Goal: Task Accomplishment & Management: Use online tool/utility

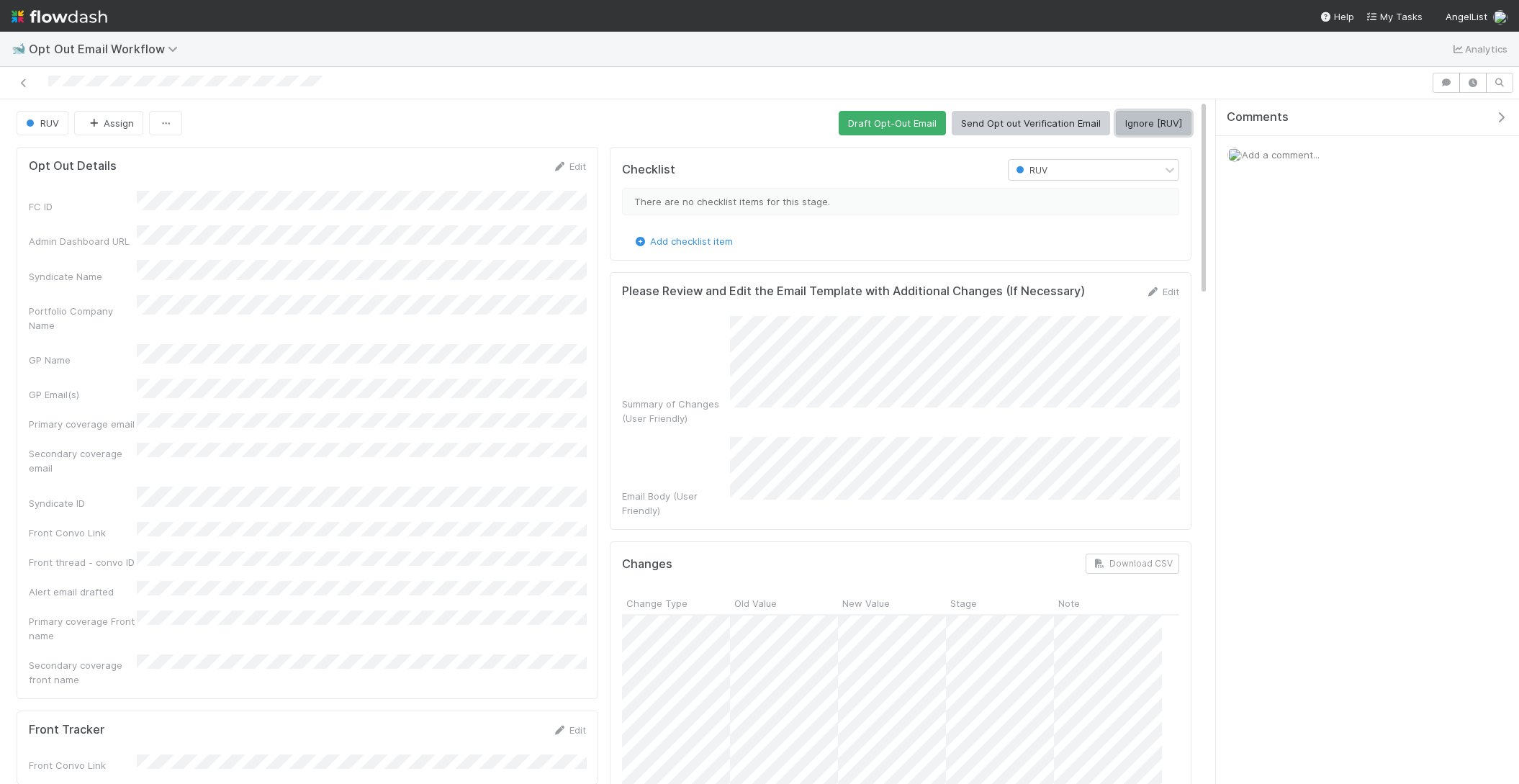
click at [1158, 124] on button "Ignore [RUV]" at bounding box center [1154, 123] width 75 height 24
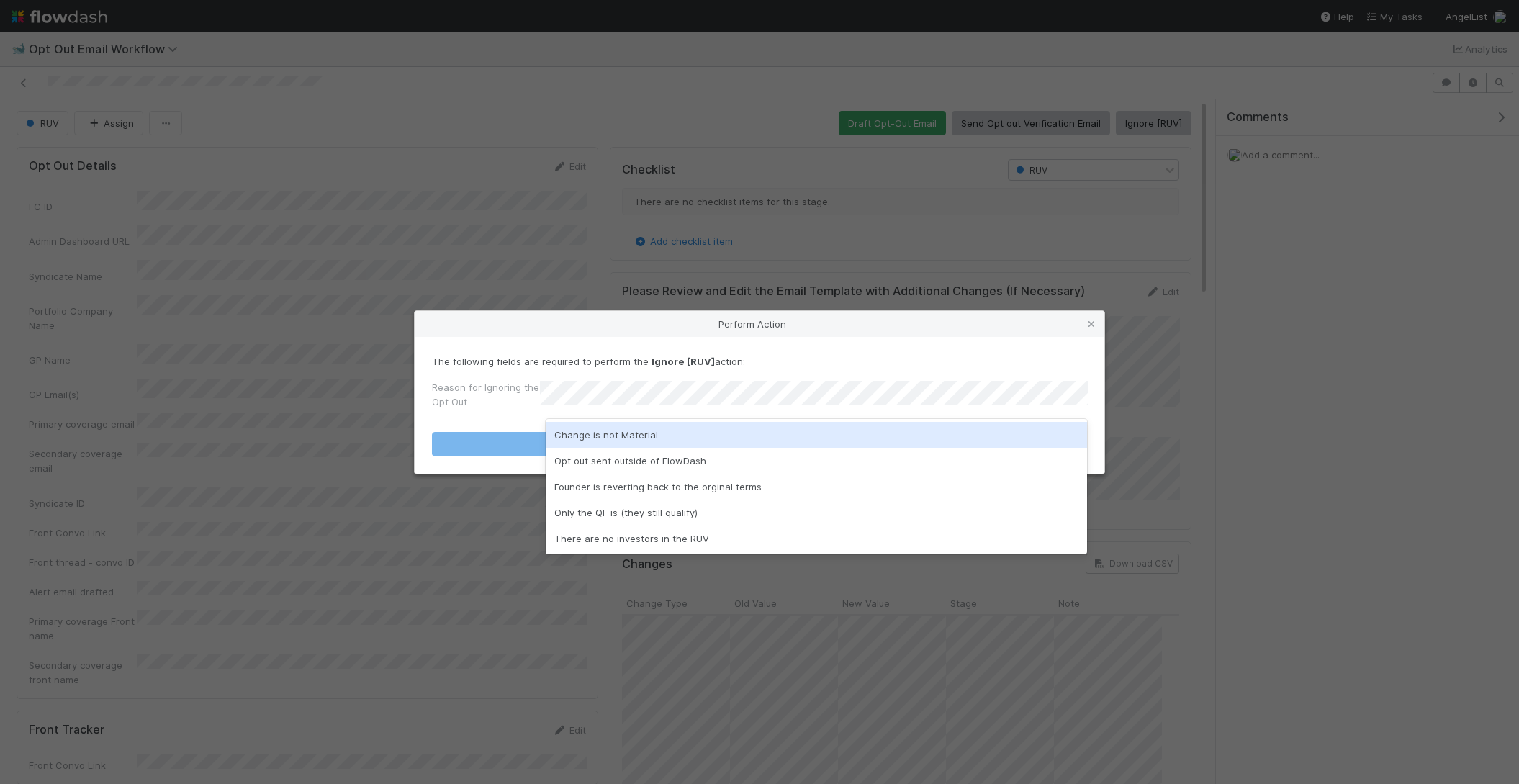
click at [768, 435] on div "Change is not Material" at bounding box center [817, 434] width 542 height 26
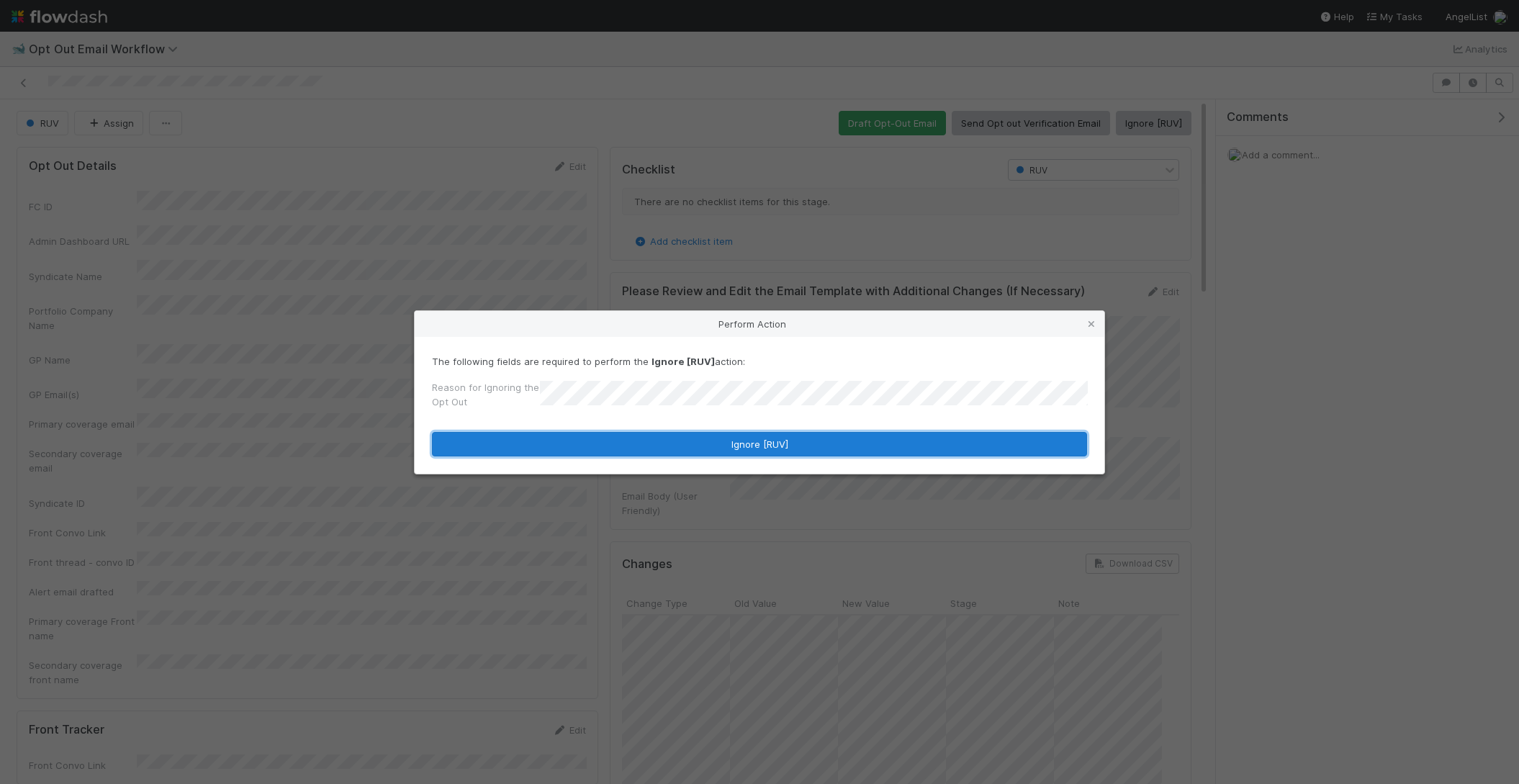
click at [768, 435] on button "Ignore [RUV]" at bounding box center [760, 444] width 655 height 24
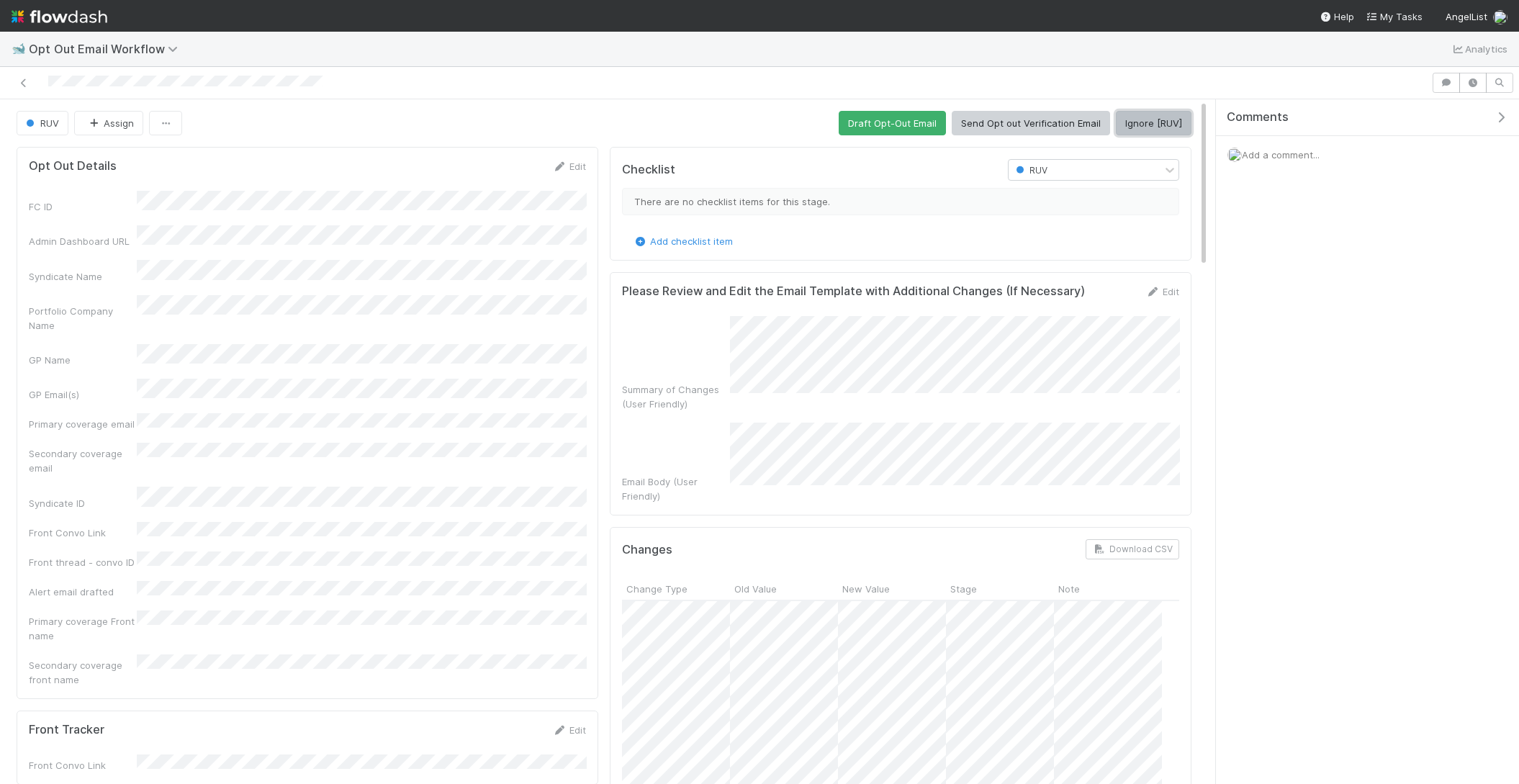
click at [1133, 124] on button "Ignore [RUV]" at bounding box center [1154, 123] width 75 height 24
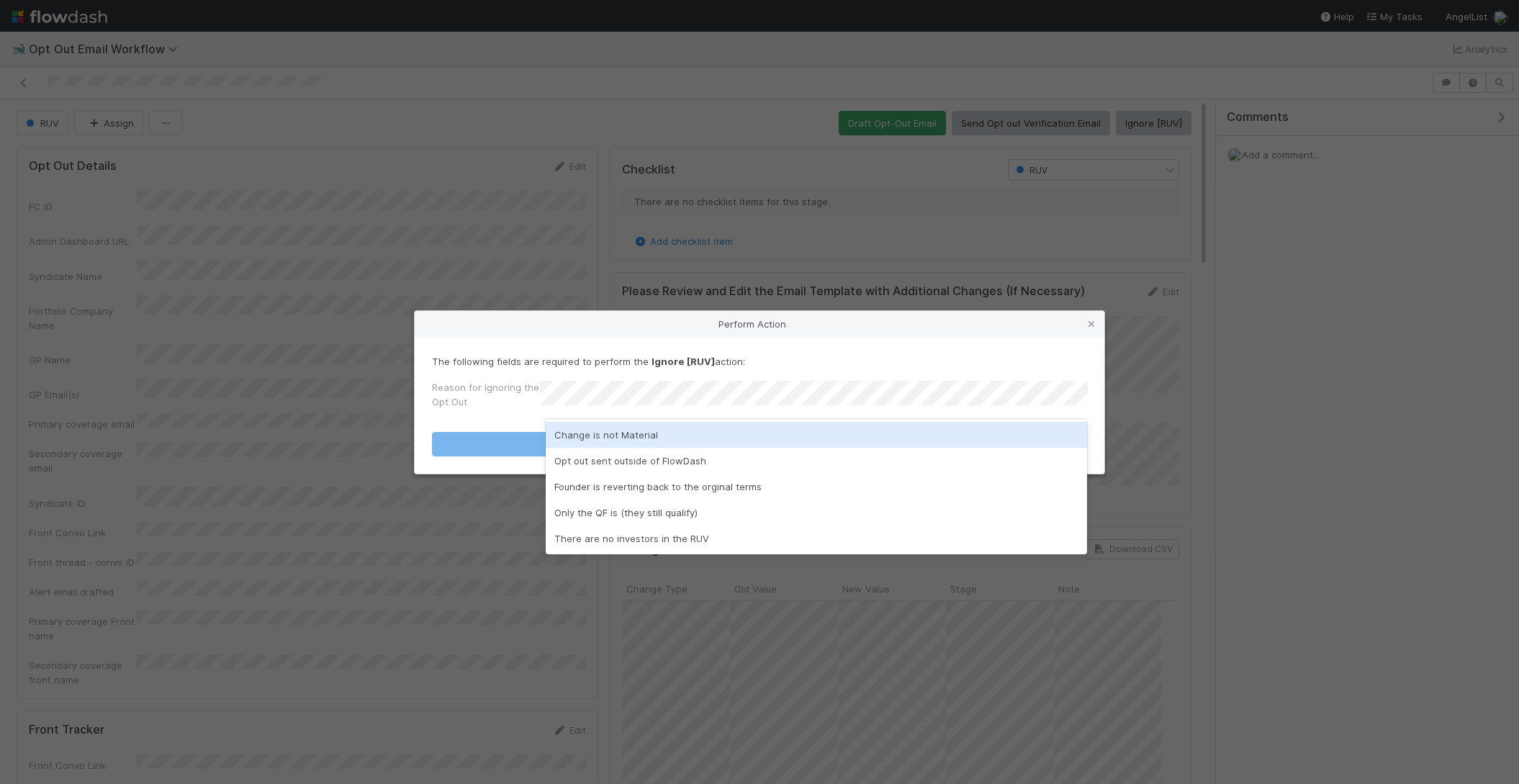
click at [644, 436] on div "Change is not Material" at bounding box center [817, 434] width 542 height 26
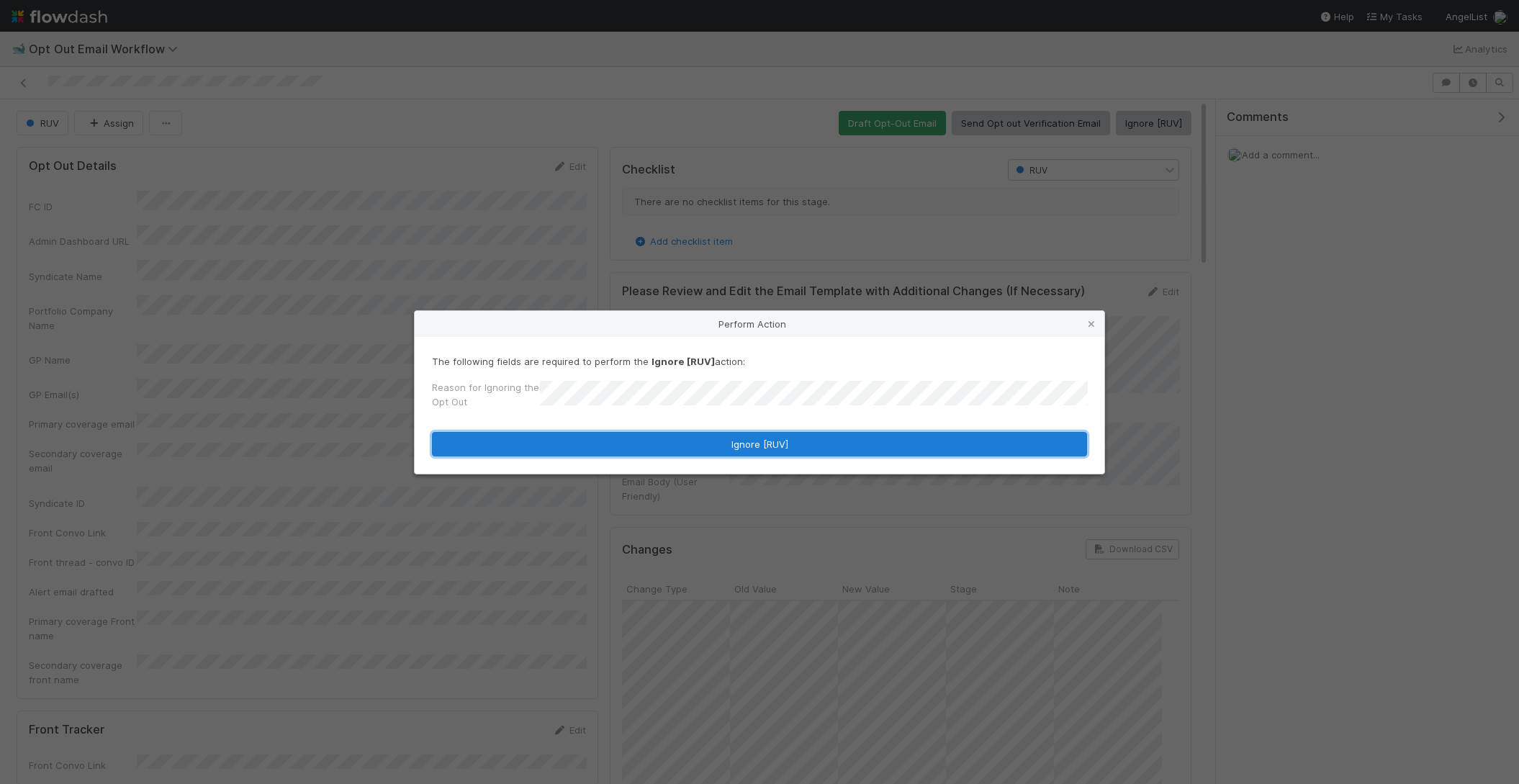
click at [644, 436] on button "Ignore [RUV]" at bounding box center [760, 444] width 655 height 24
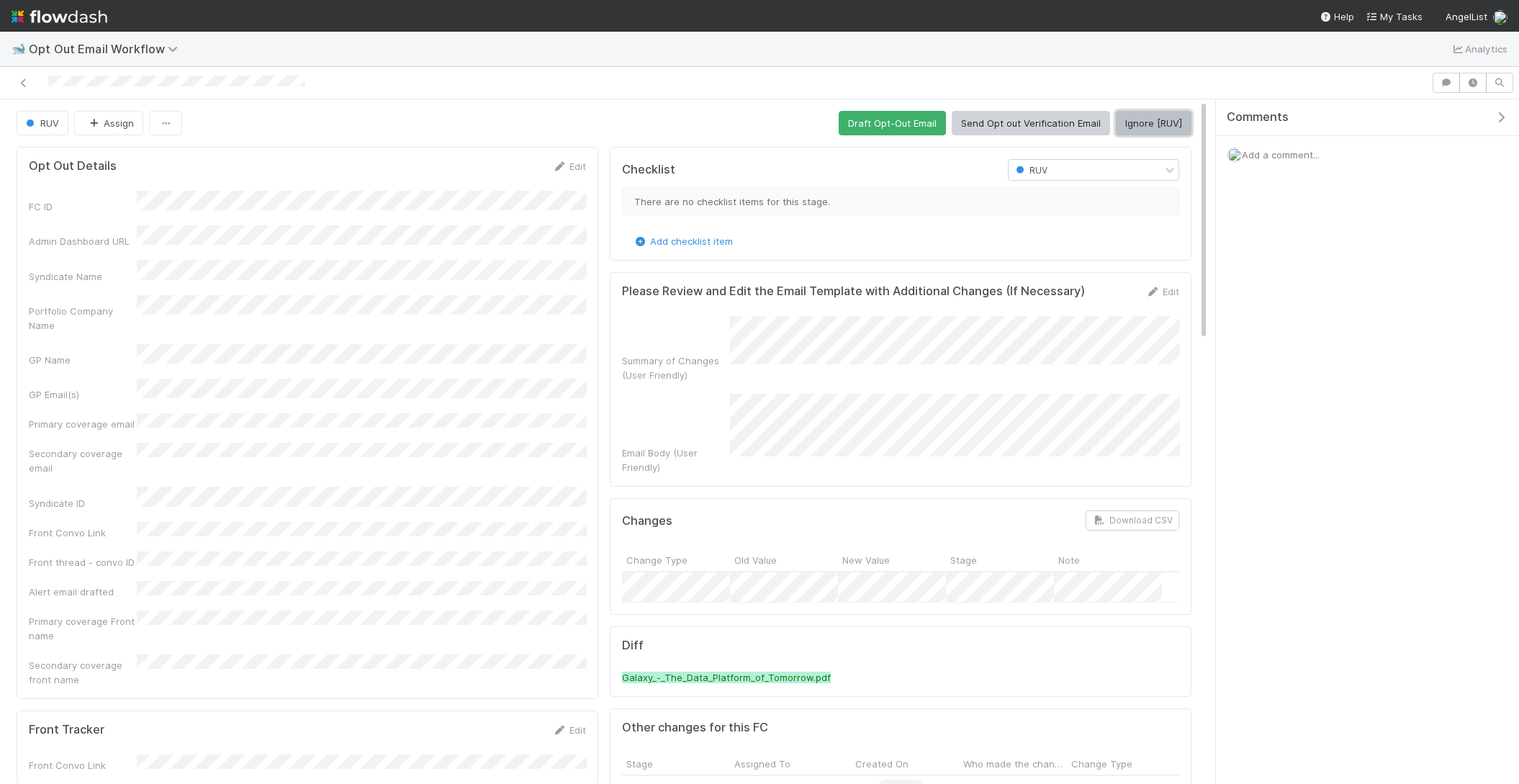
click at [1131, 124] on button "Ignore [RUV]" at bounding box center [1154, 123] width 75 height 24
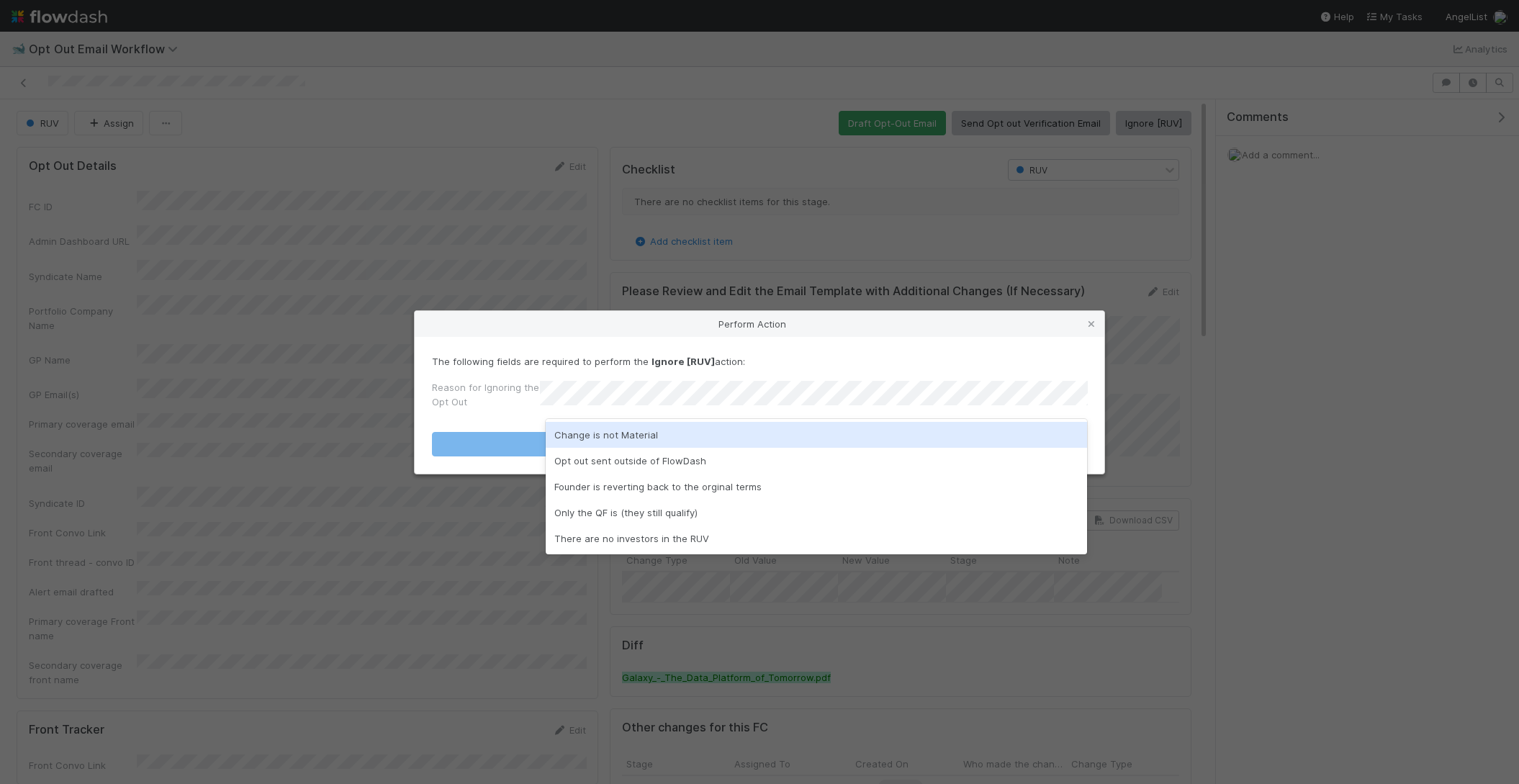
click at [713, 430] on div "Change is not Material" at bounding box center [817, 434] width 542 height 26
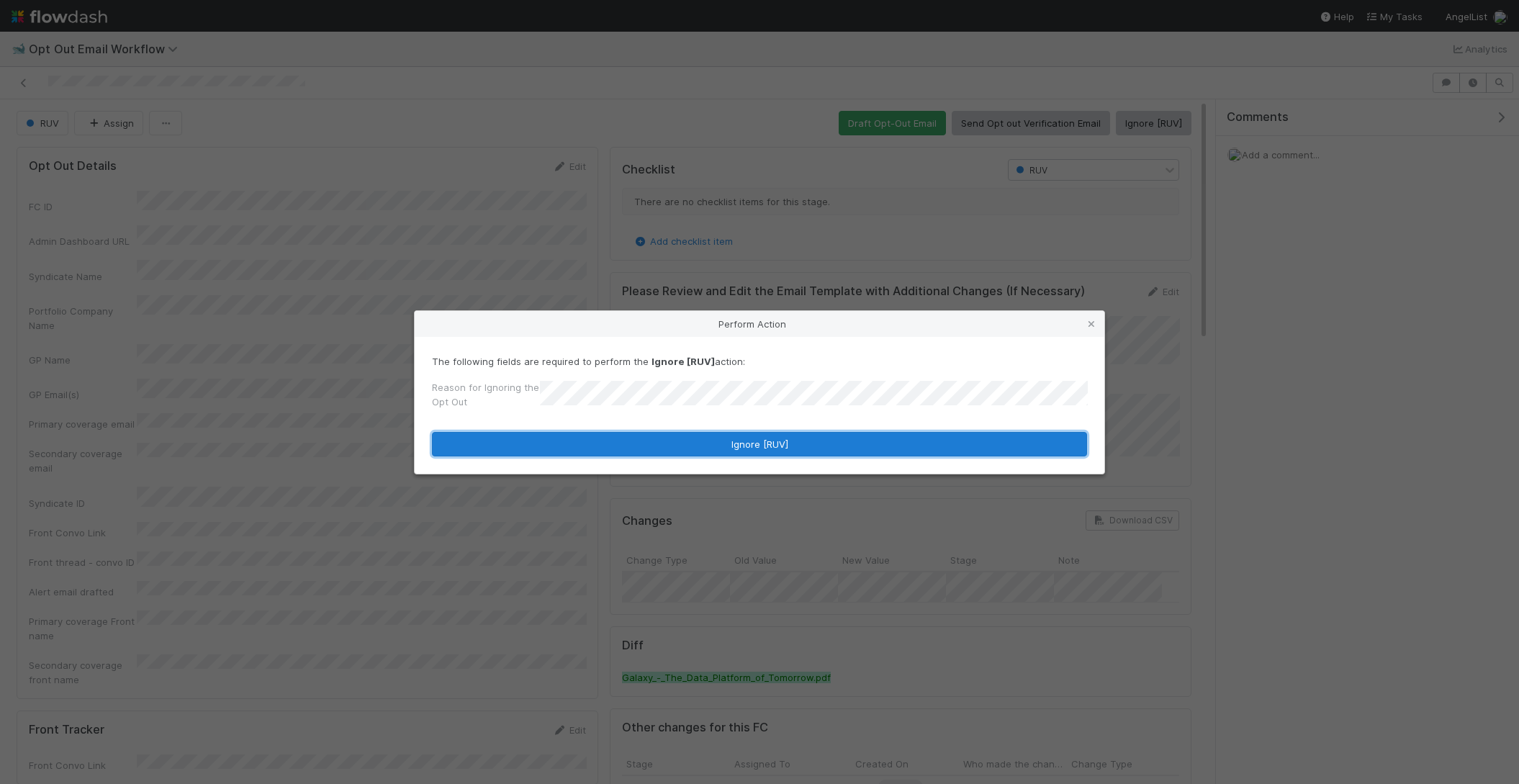
click at [715, 437] on button "Ignore [RUV]" at bounding box center [760, 444] width 655 height 24
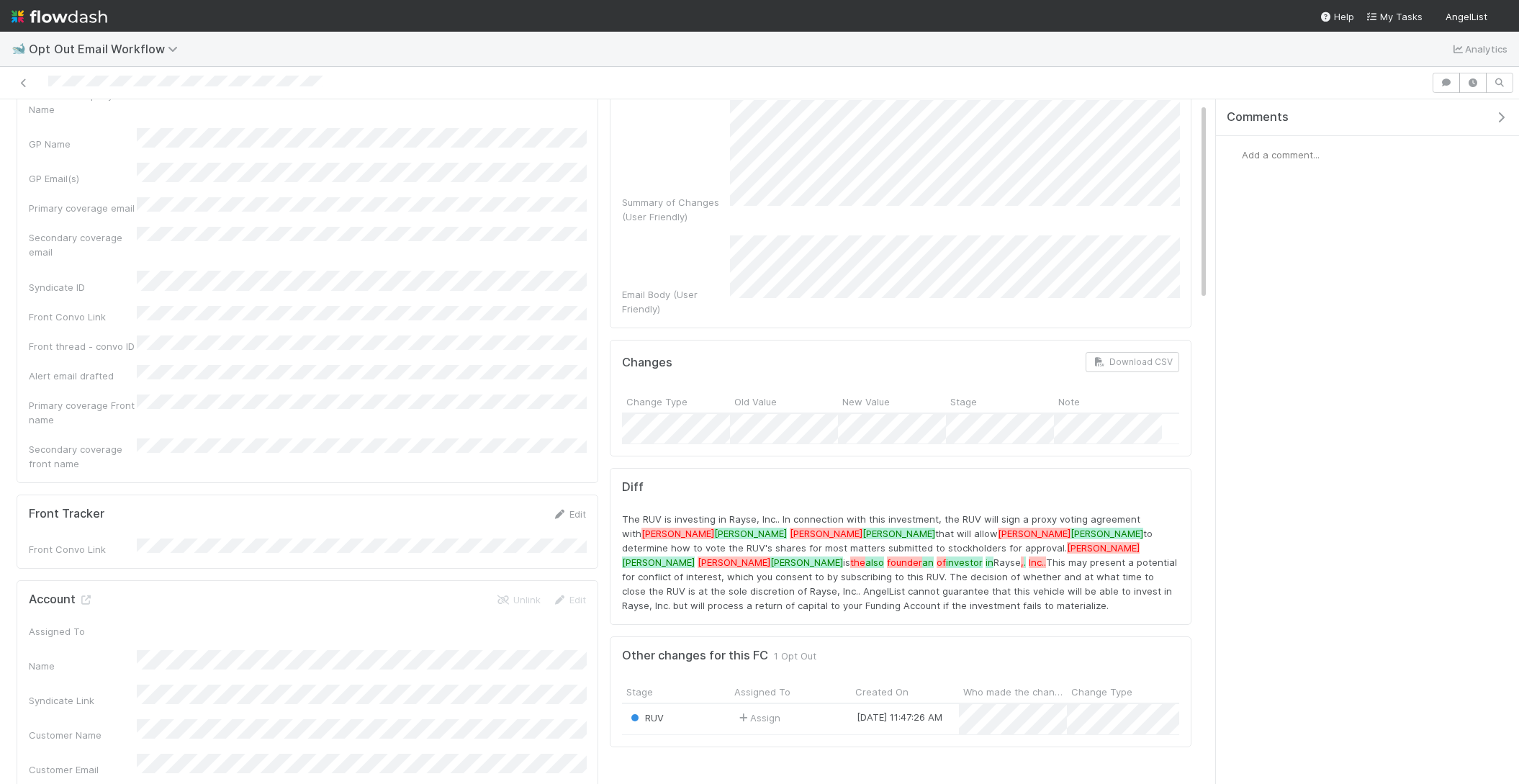
scroll to position [218, 0]
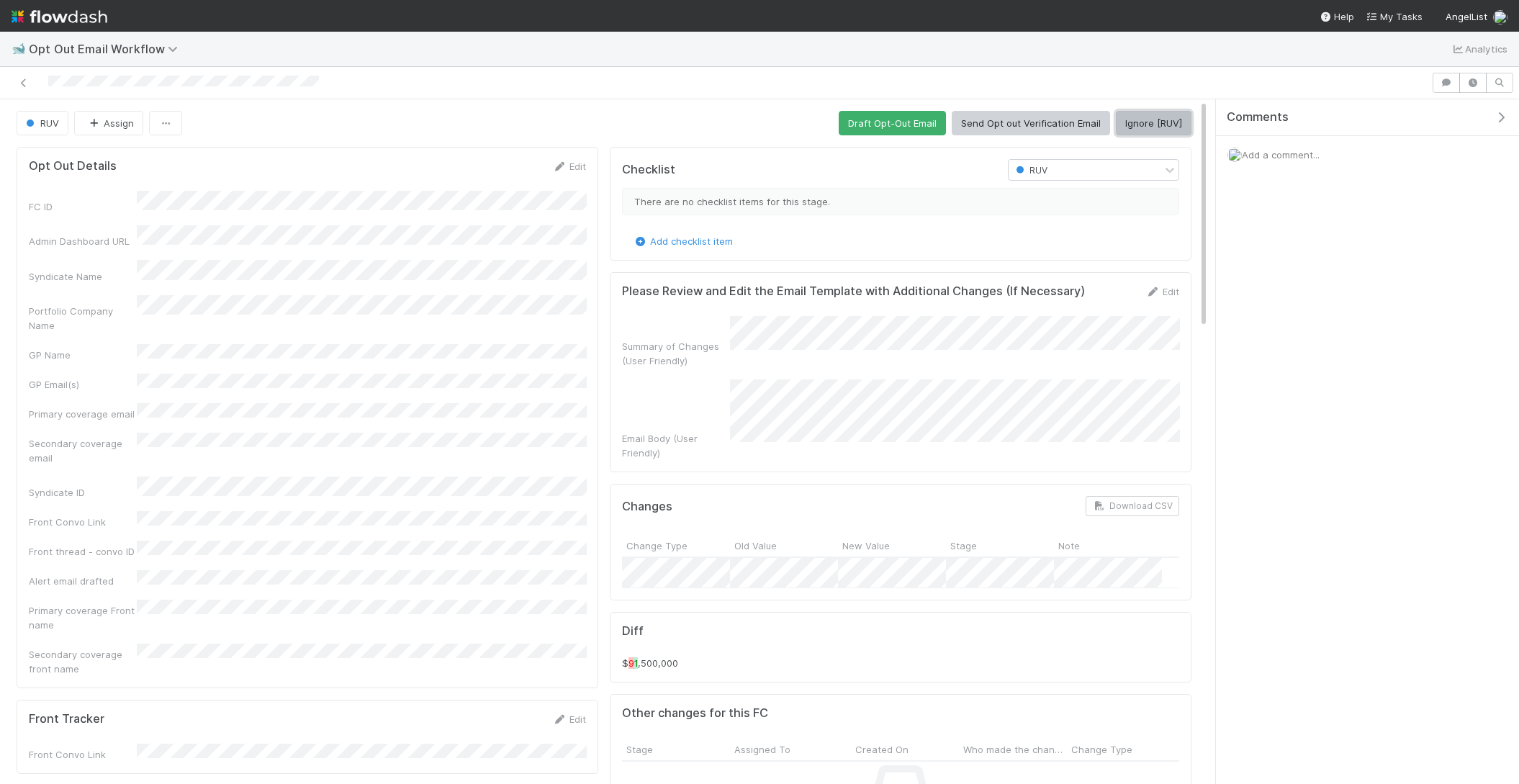
click at [1150, 114] on button "Ignore [RUV]" at bounding box center [1154, 123] width 75 height 24
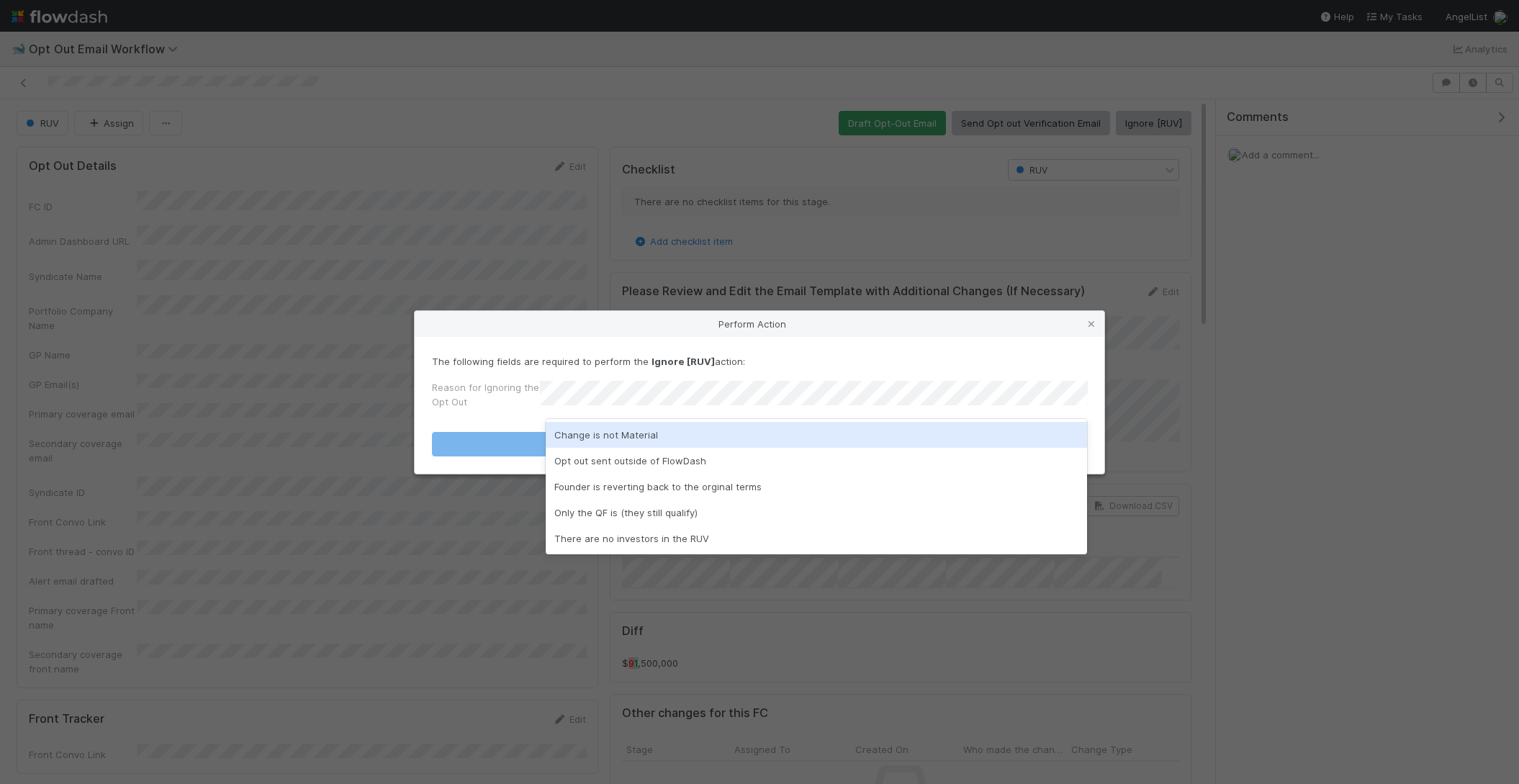
click at [658, 447] on div "Change is not Material" at bounding box center [817, 434] width 542 height 26
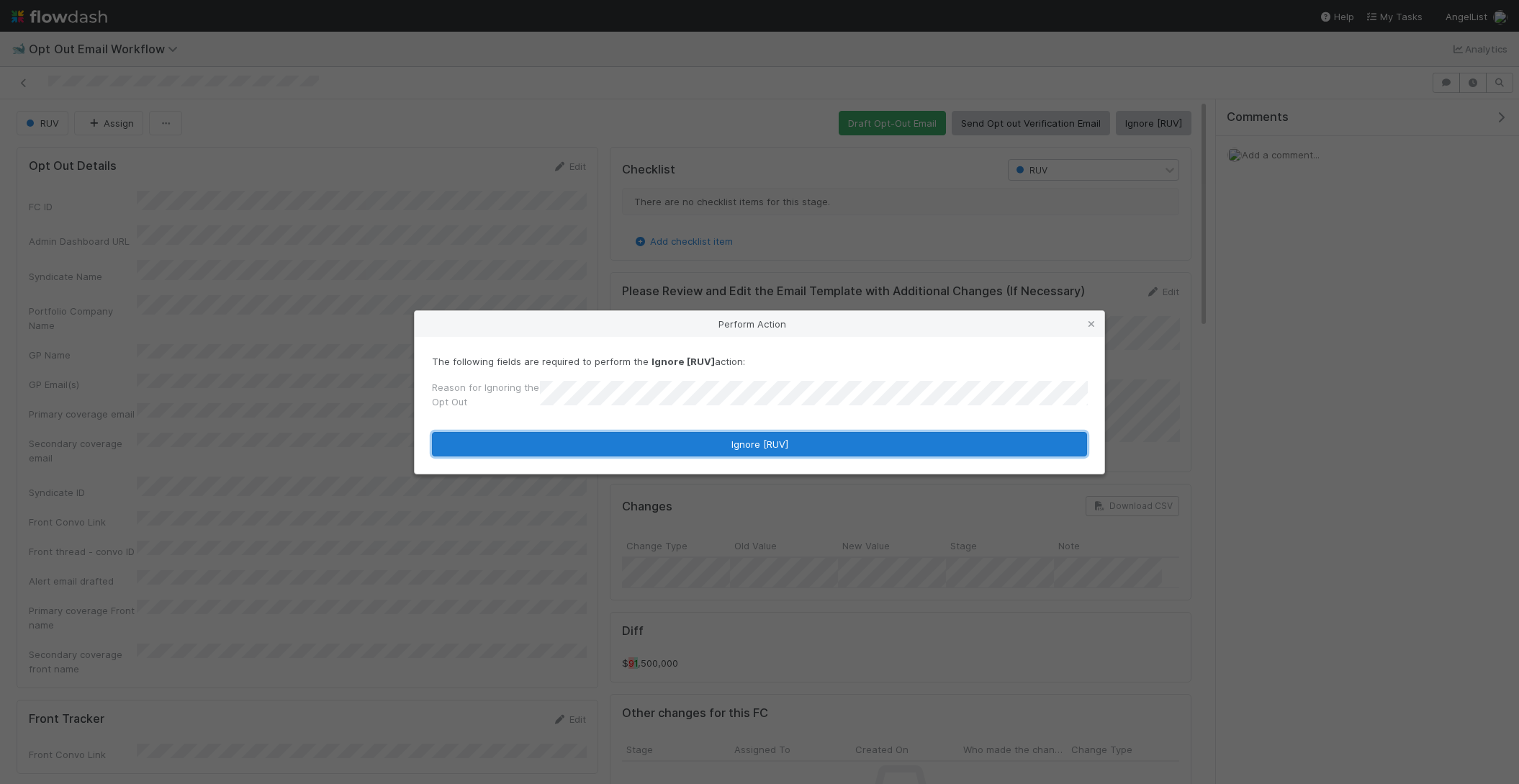
click at [658, 447] on button "Ignore [RUV]" at bounding box center [760, 444] width 655 height 24
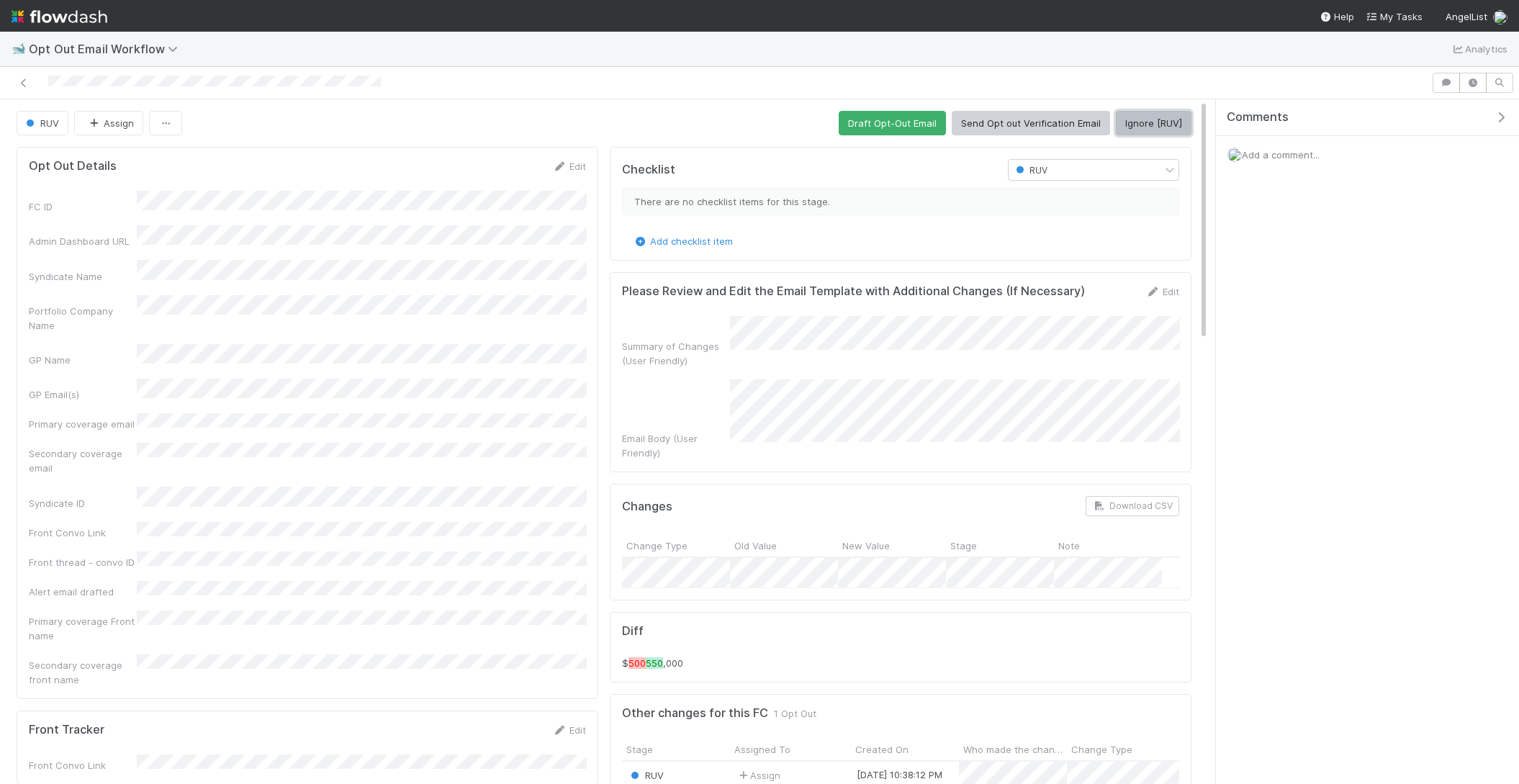
click at [1134, 124] on button "Ignore [RUV]" at bounding box center [1154, 123] width 75 height 24
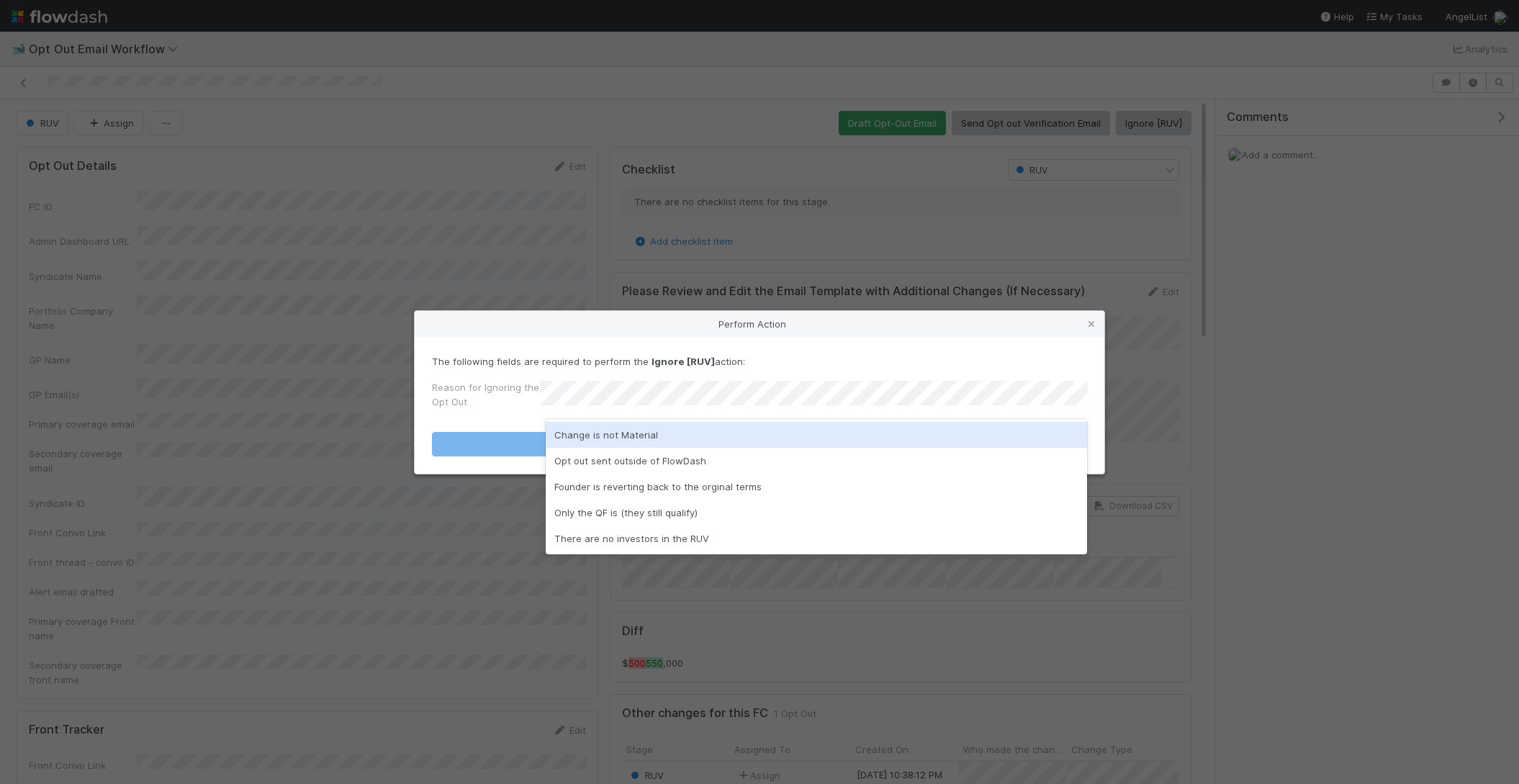
click at [643, 439] on div "Change is not Material" at bounding box center [817, 434] width 542 height 26
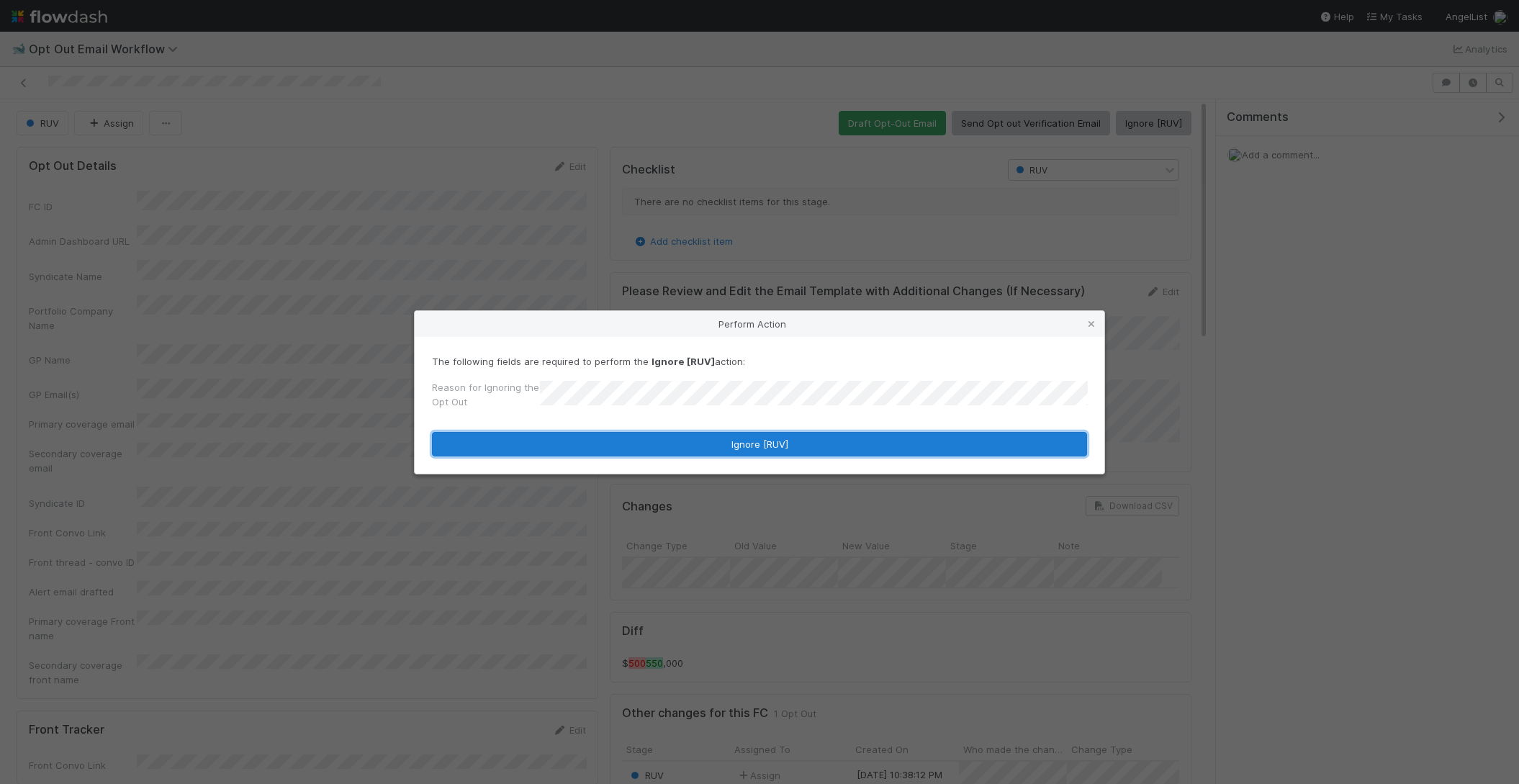
click at [643, 439] on button "Ignore [RUV]" at bounding box center [760, 444] width 655 height 24
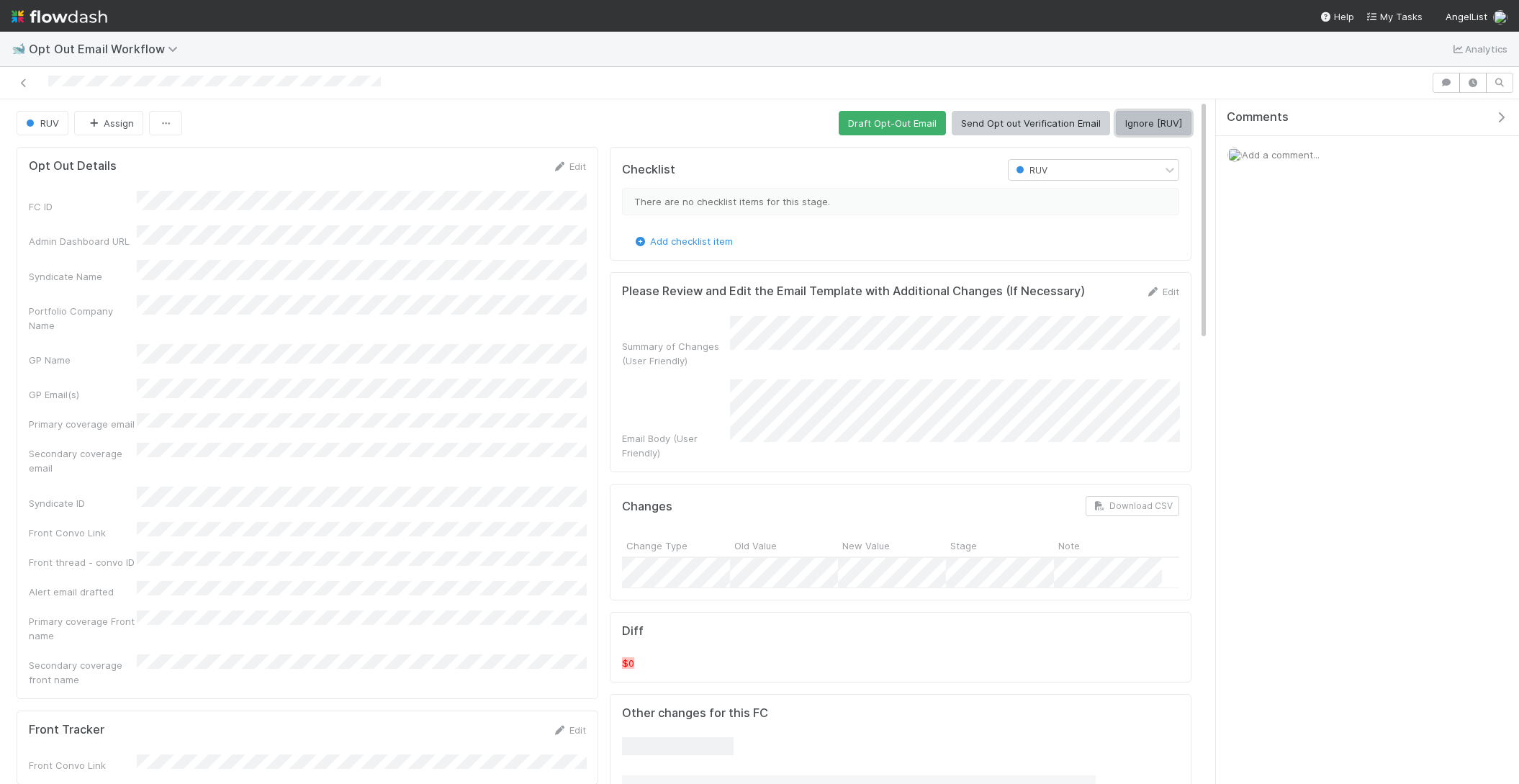
click at [1139, 126] on button "Ignore [RUV]" at bounding box center [1154, 123] width 75 height 24
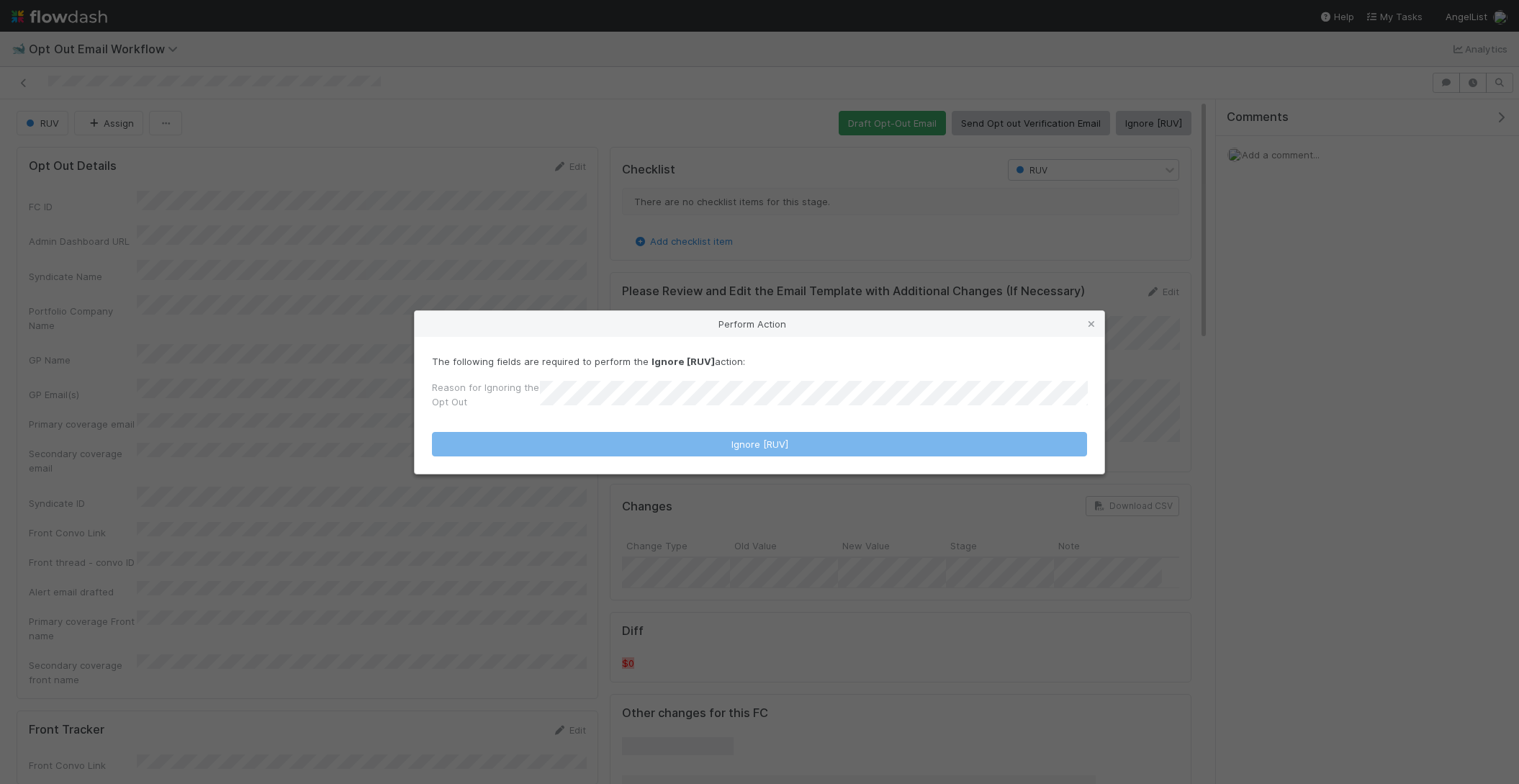
click at [756, 413] on div "Reason for Ignoring the Opt Out" at bounding box center [760, 396] width 655 height 35
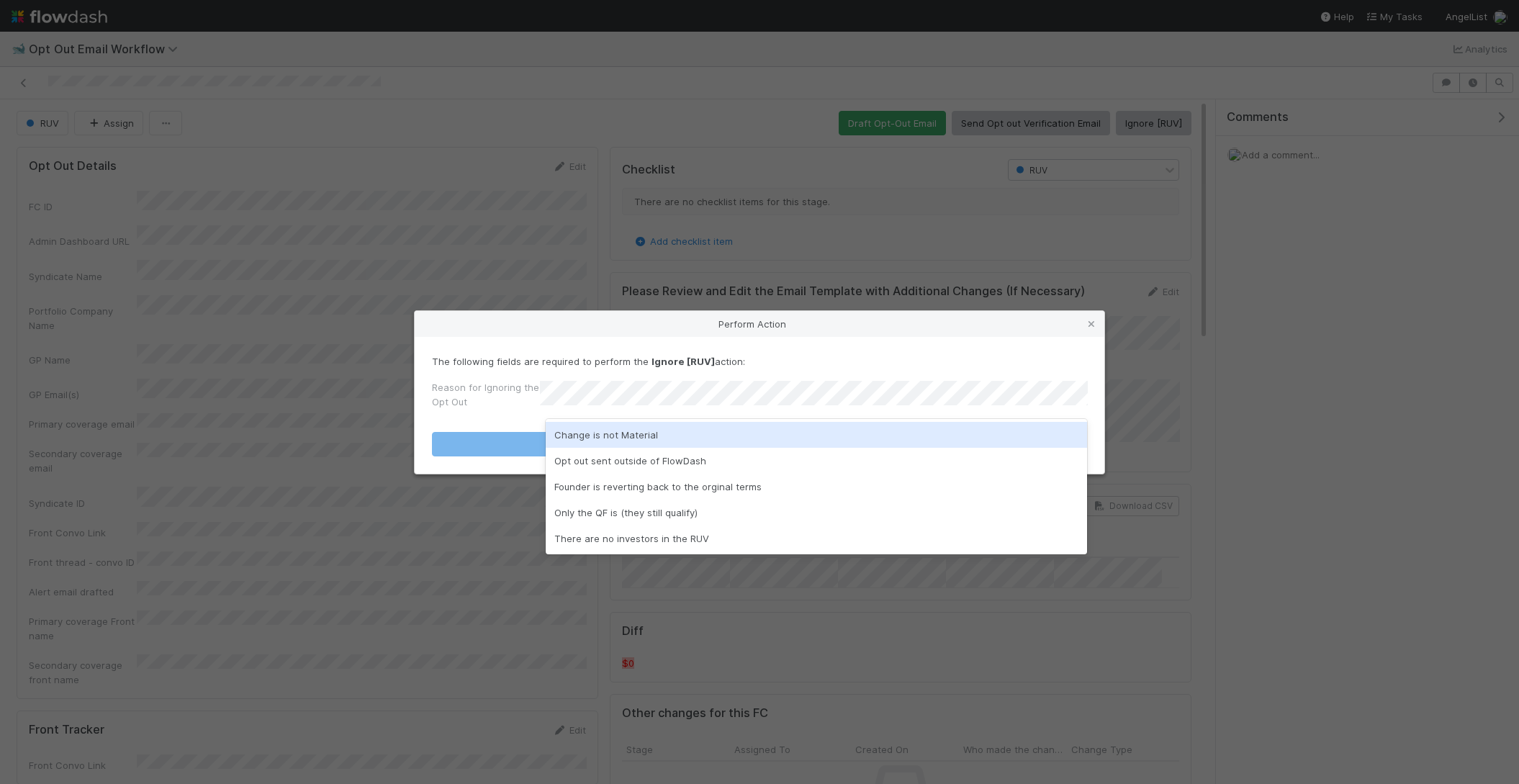
click at [658, 428] on div "Change is not Material" at bounding box center [817, 434] width 542 height 26
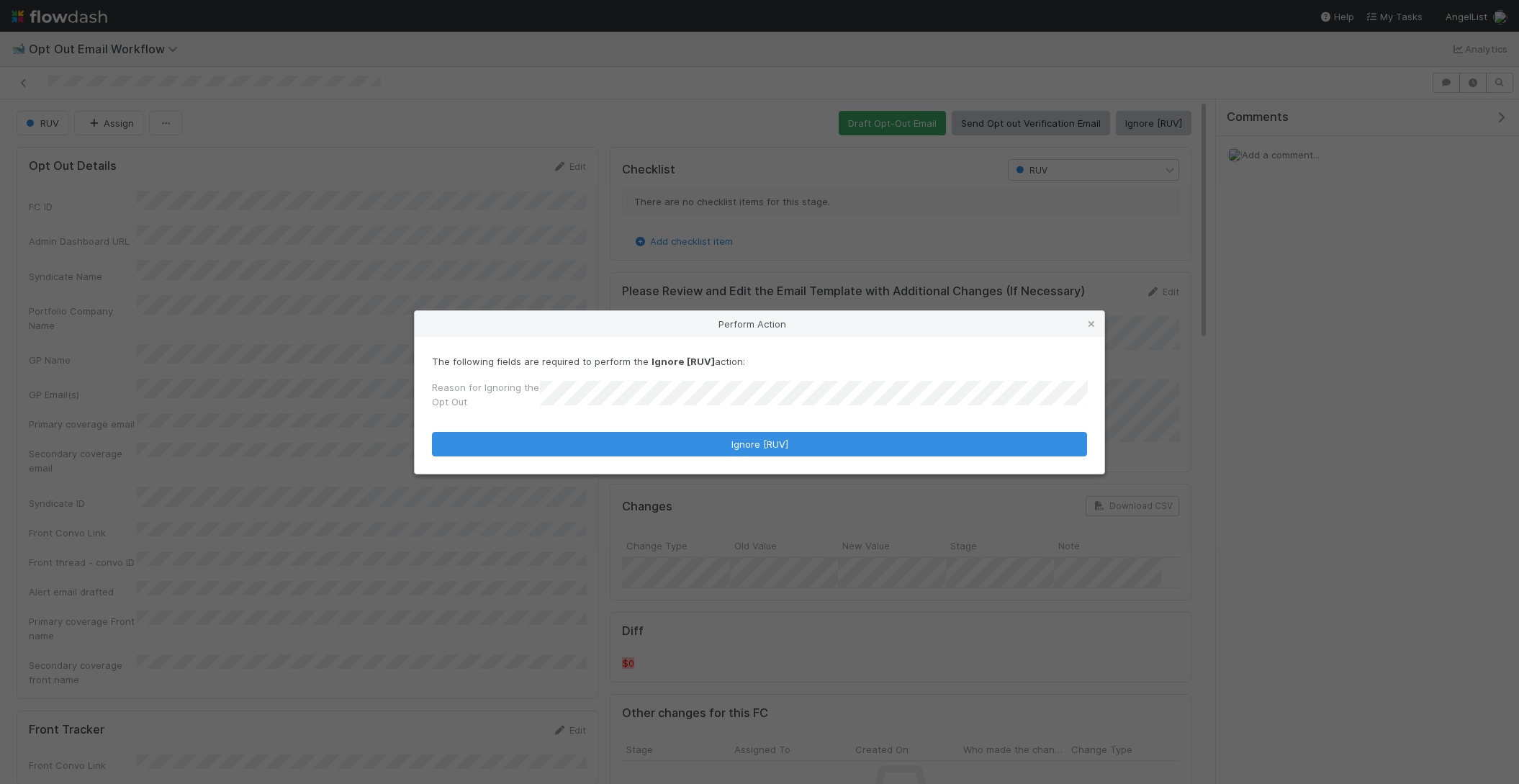
click at [658, 428] on form "The following fields are required to perform the Ignore [RUV] action: Reason fo…" at bounding box center [760, 404] width 655 height 102
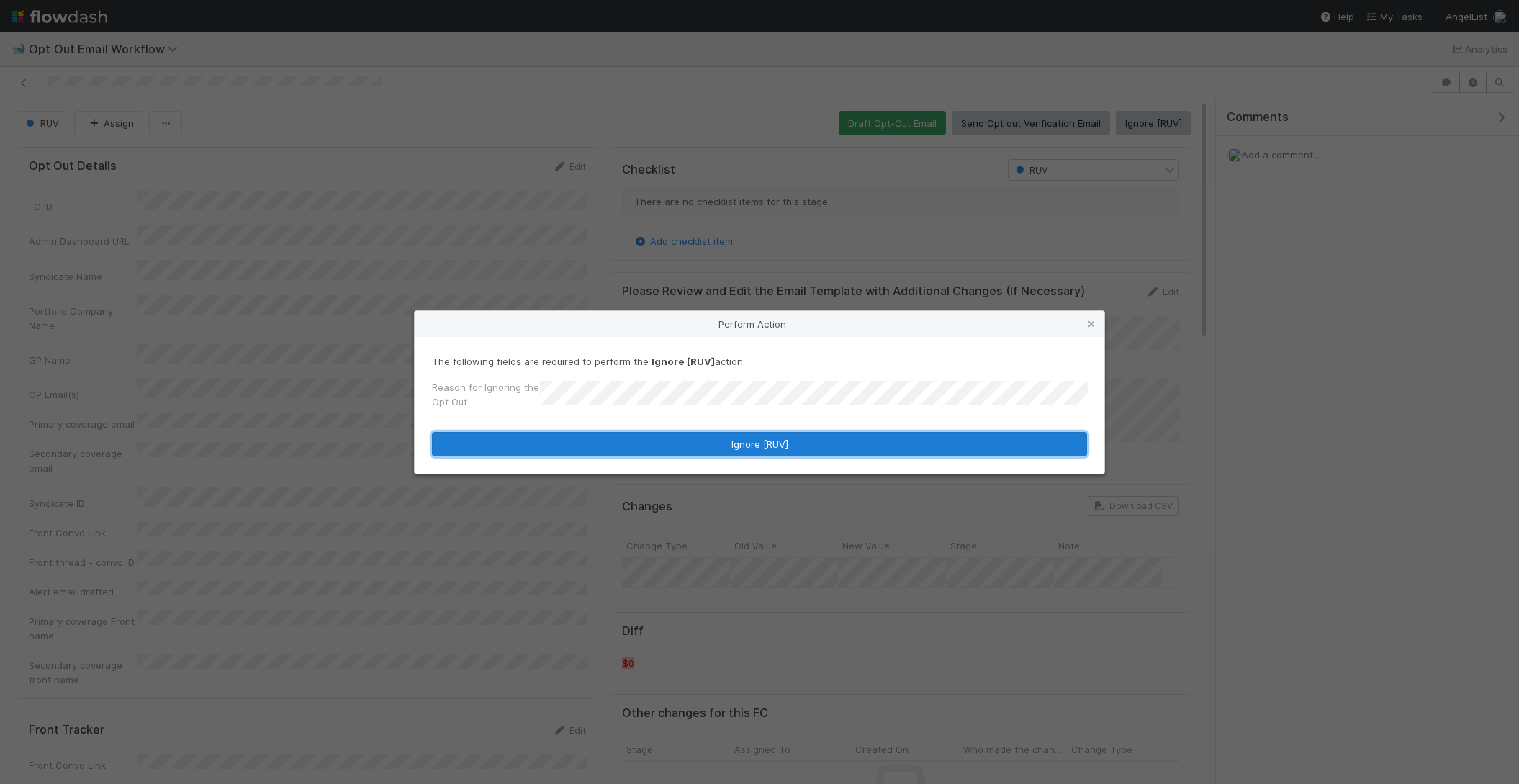
click at [660, 434] on button "Ignore [RUV]" at bounding box center [760, 444] width 655 height 24
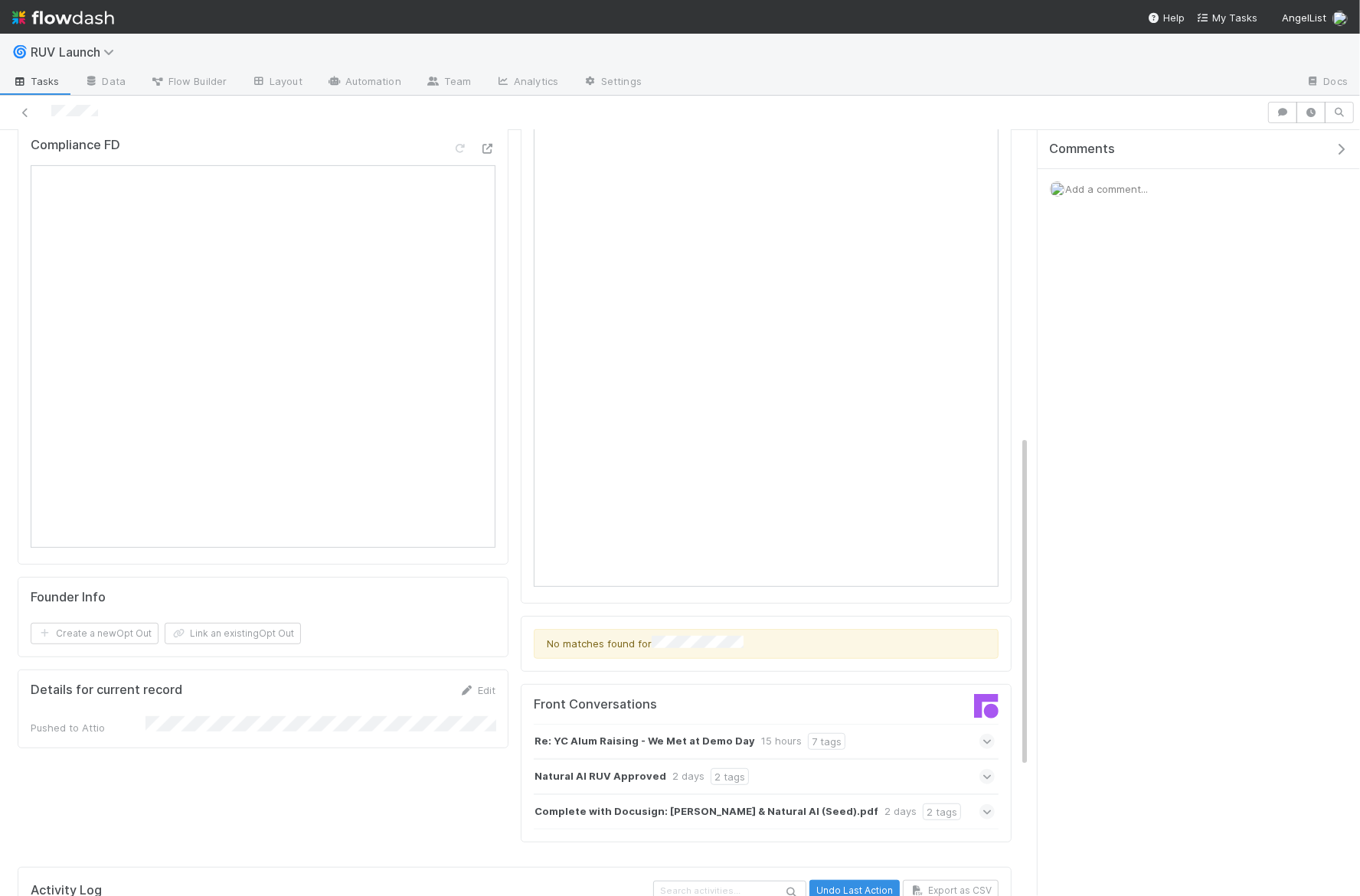
scroll to position [501, 0]
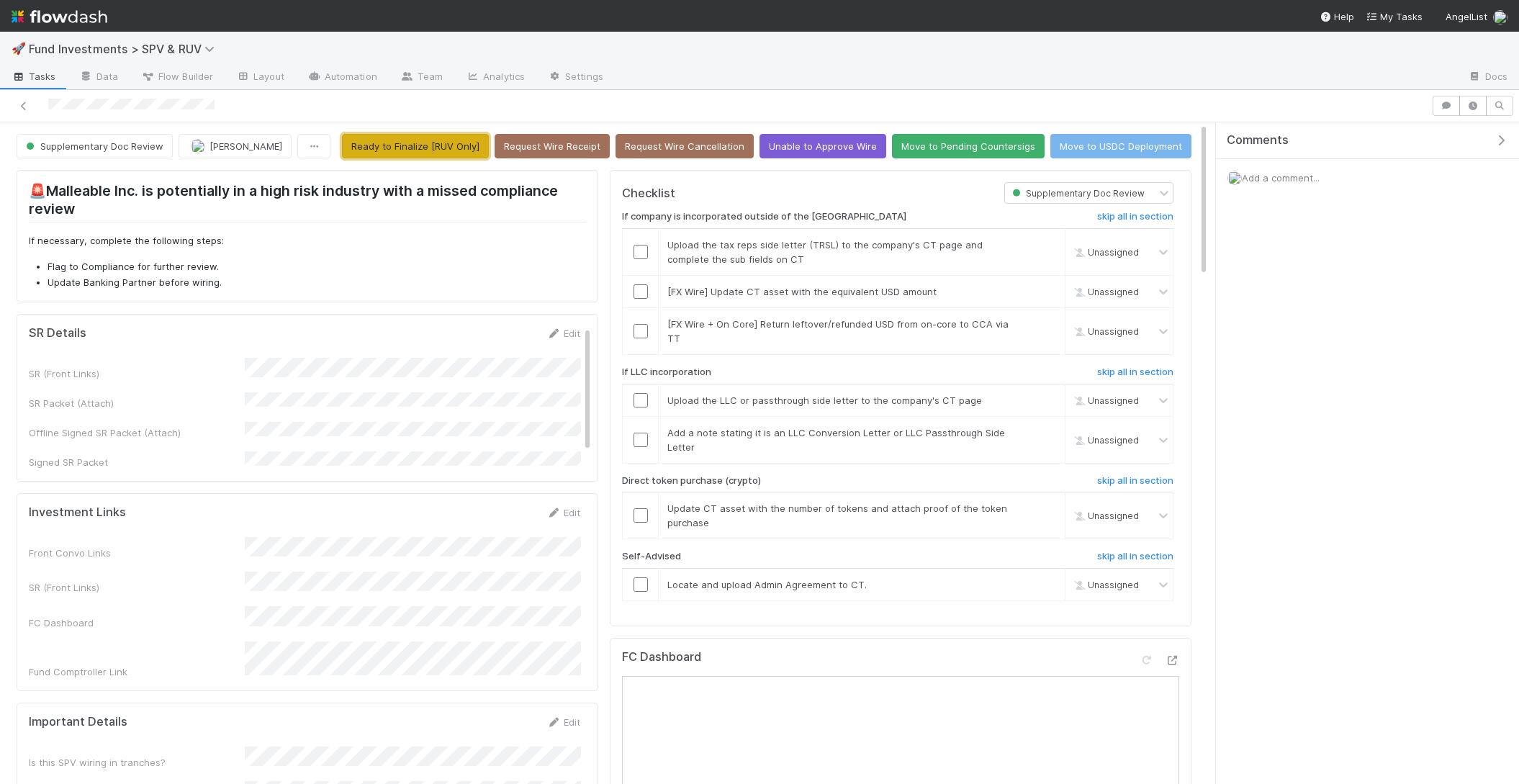
click at [389, 140] on button "Ready to Finalize [RUV Only]" at bounding box center [415, 146] width 147 height 24
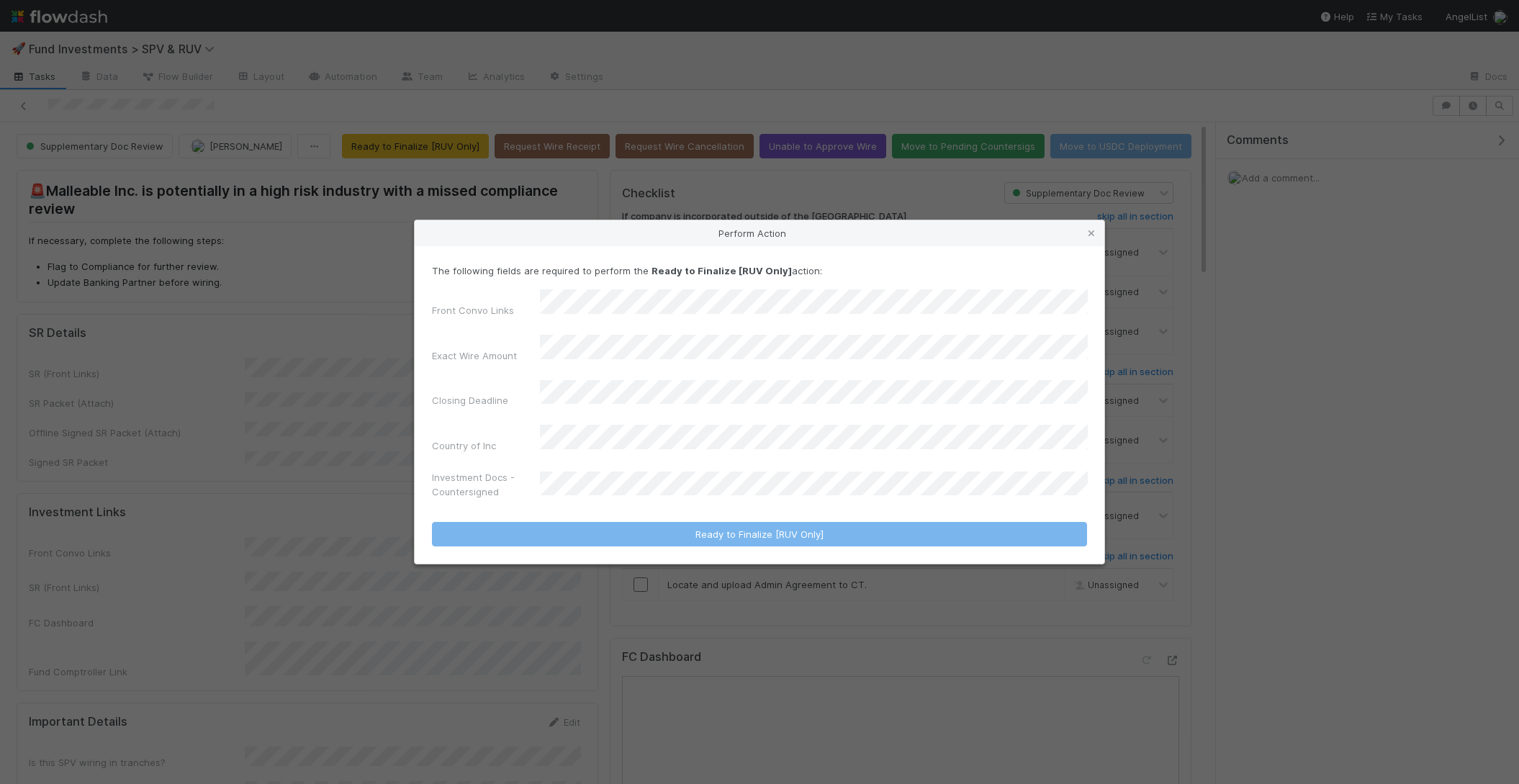
click at [637, 487] on div "Investment Docs - Countersigned" at bounding box center [760, 487] width 655 height 35
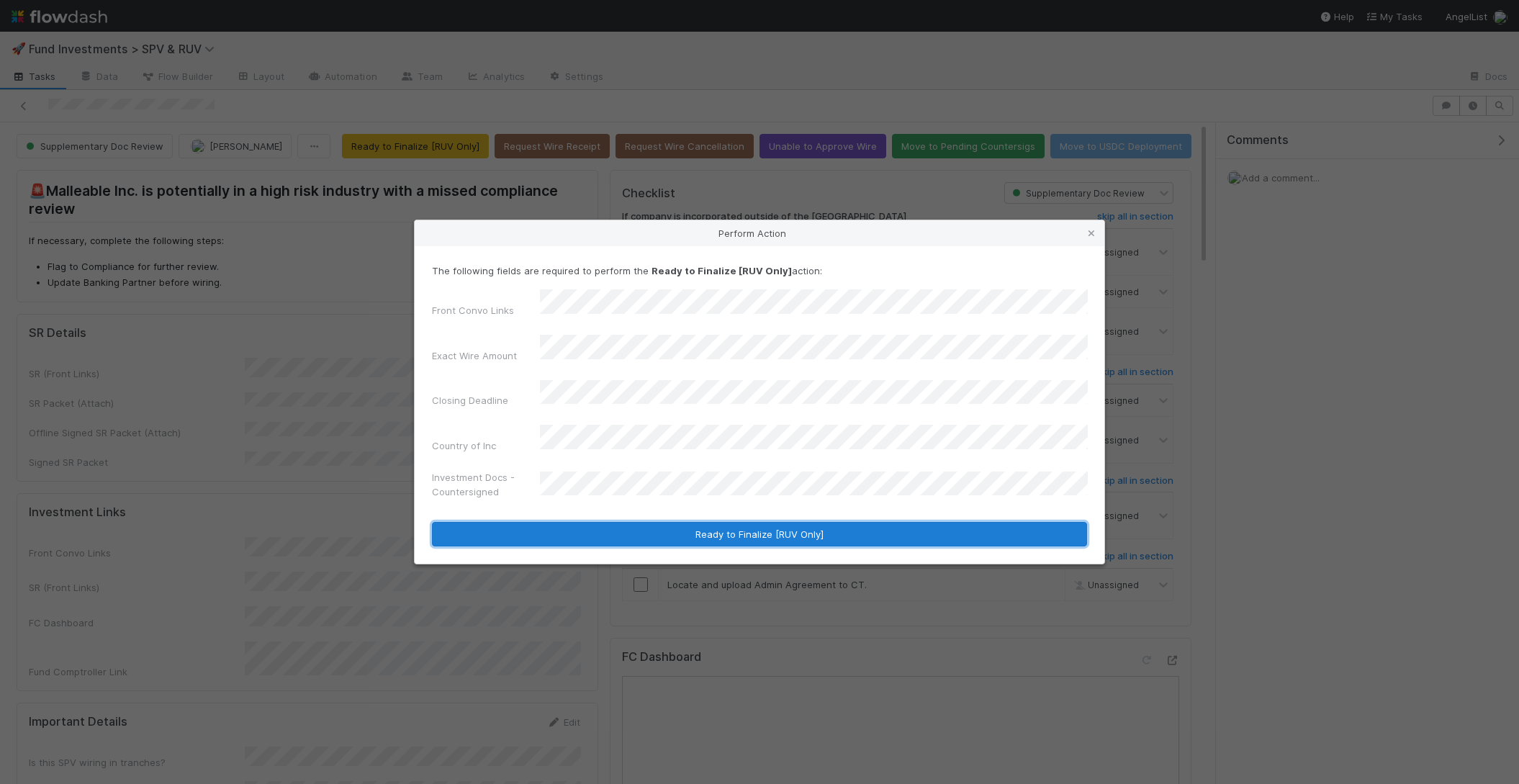
click at [699, 522] on button "Ready to Finalize [RUV Only]" at bounding box center [760, 534] width 655 height 24
